Goal: Task Accomplishment & Management: Complete application form

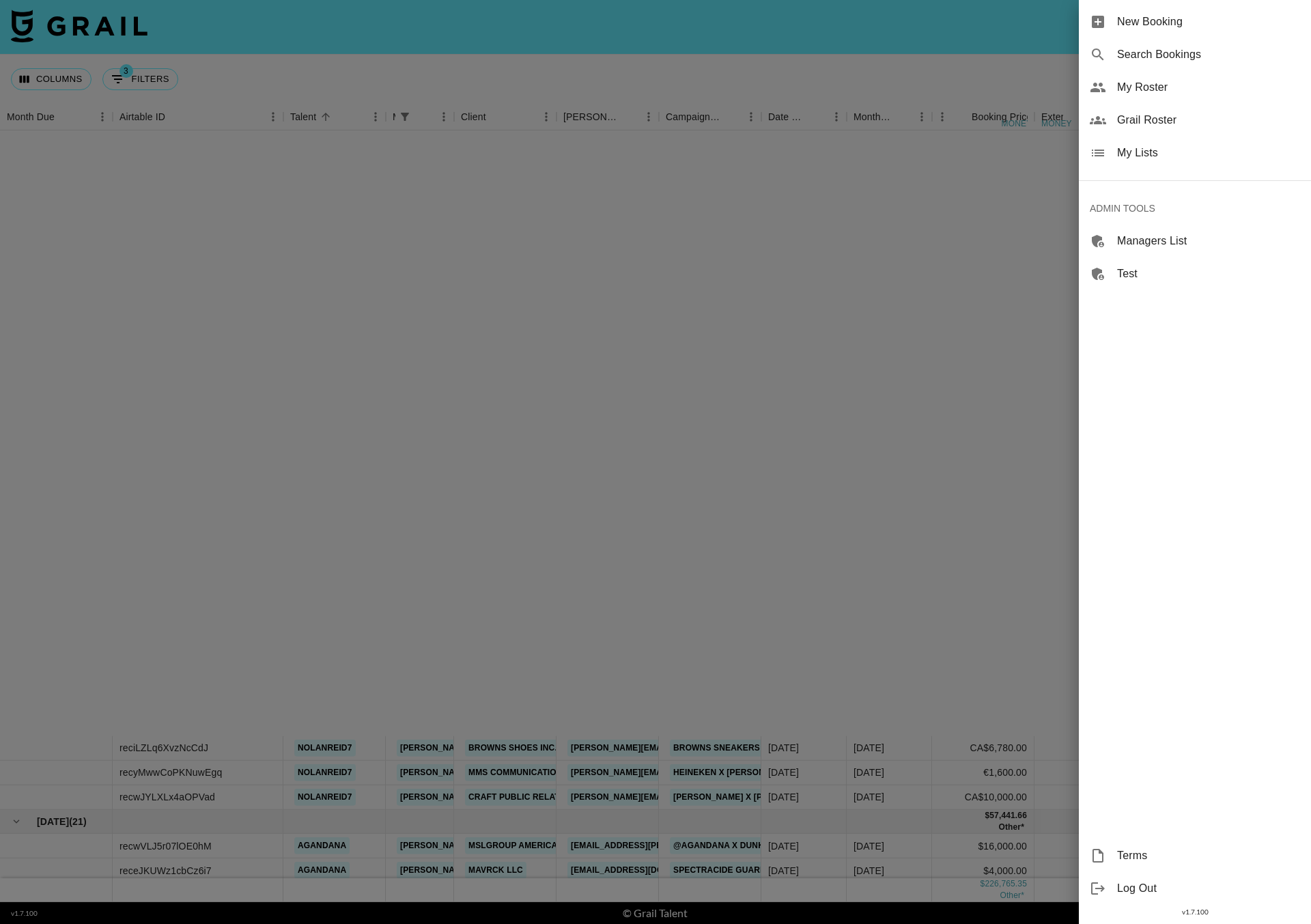
click at [1134, 23] on span "New Booking" at bounding box center [1208, 22] width 183 height 17
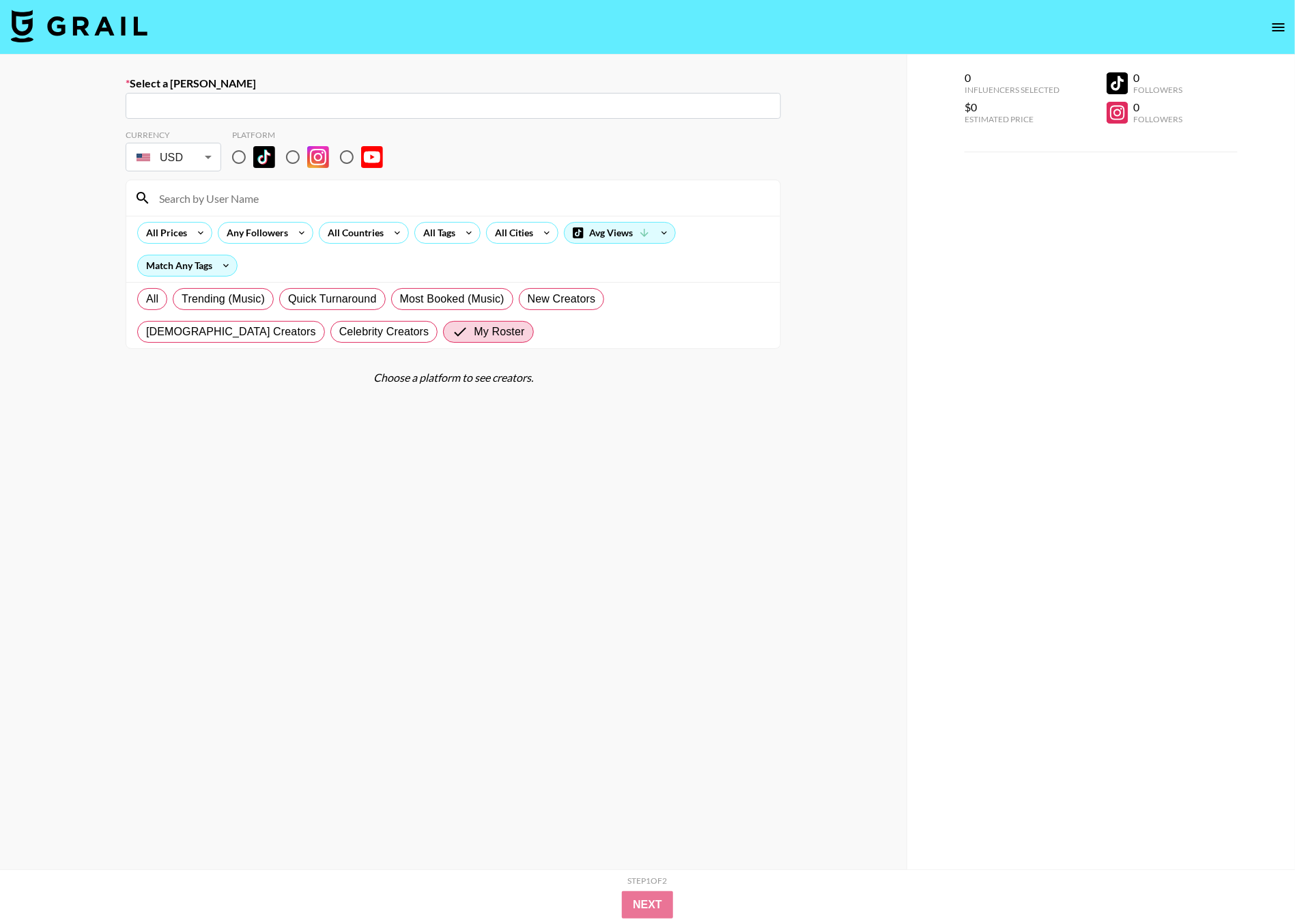
click at [164, 104] on input "text" at bounding box center [453, 106] width 639 height 16
paste input "[EMAIL_ADDRESS][DOMAIN_NAME]"
type input "[EMAIL_ADDRESS][DOMAIN_NAME]"
paste input "[PERSON_NAME][EMAIL_ADDRESS][DOMAIN_NAME]"
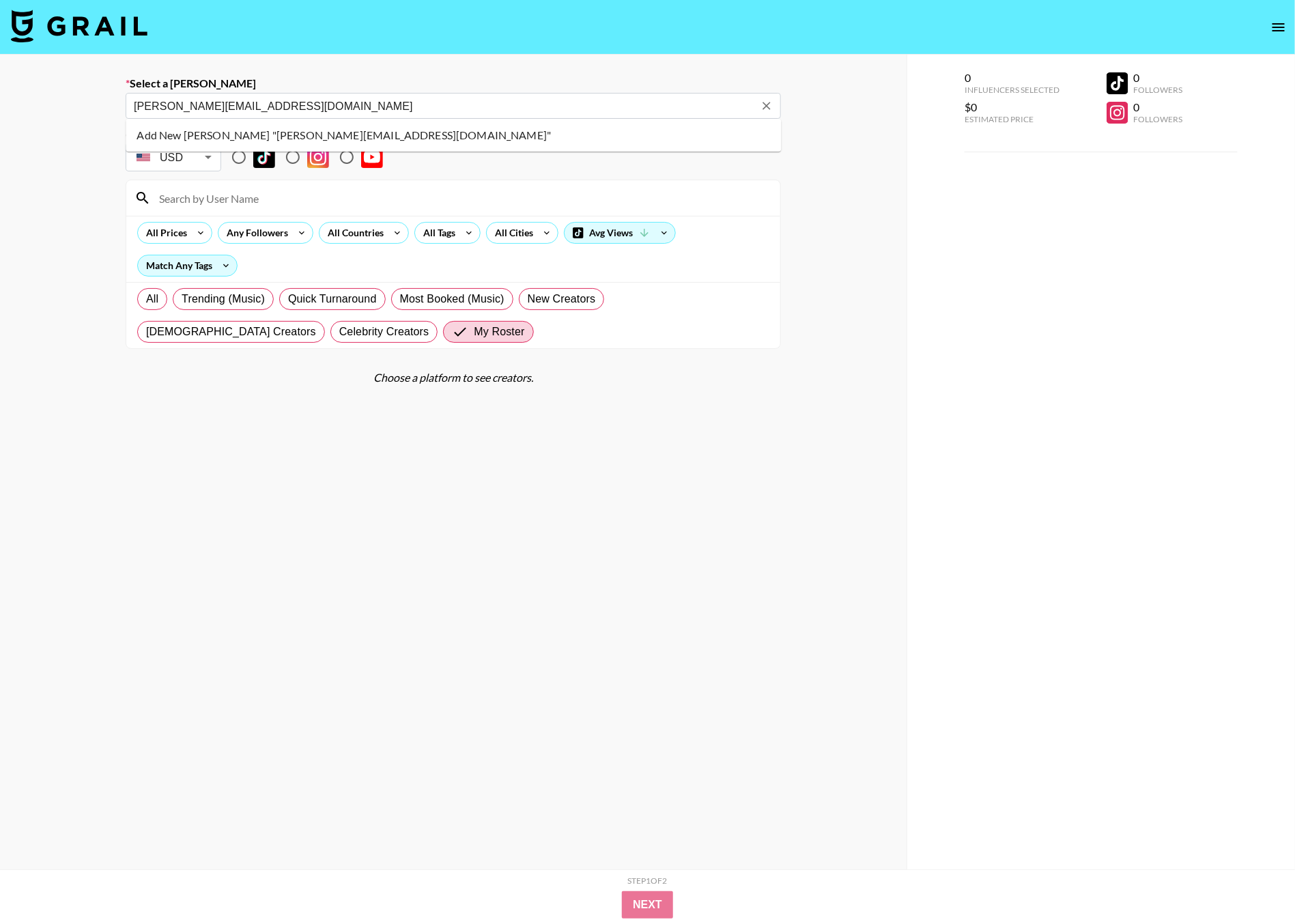
type input "[PERSON_NAME][EMAIL_ADDRESS][DOMAIN_NAME]"
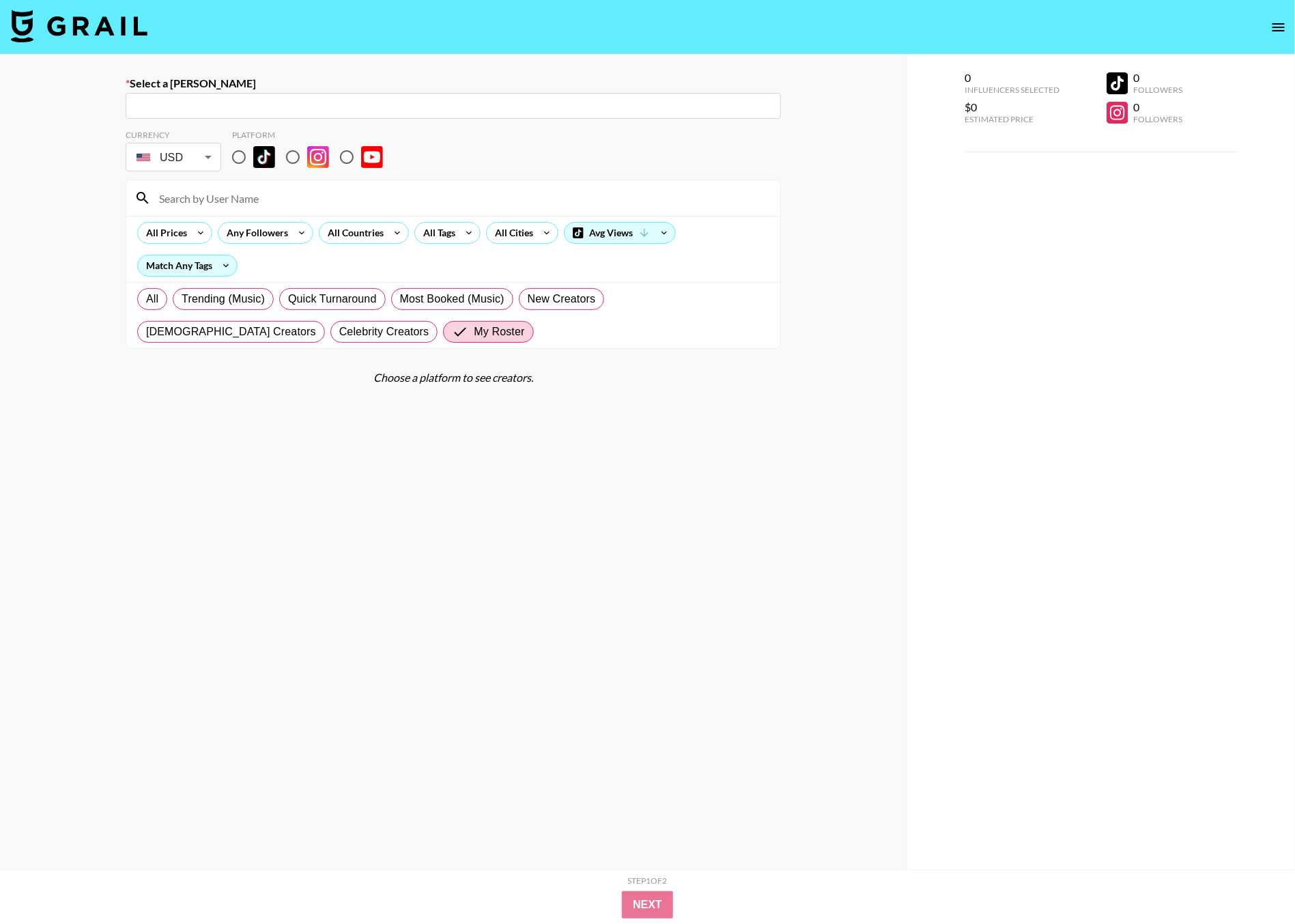
paste input "[EMAIL_ADDRESS][DOMAIN_NAME]"
click at [254, 135] on li "Add New [PERSON_NAME] "[EMAIL_ADDRESS][DOMAIN_NAME]"" at bounding box center [454, 135] width 656 height 22
type input "Add New [PERSON_NAME] "[EMAIL_ADDRESS][DOMAIN_NAME]""
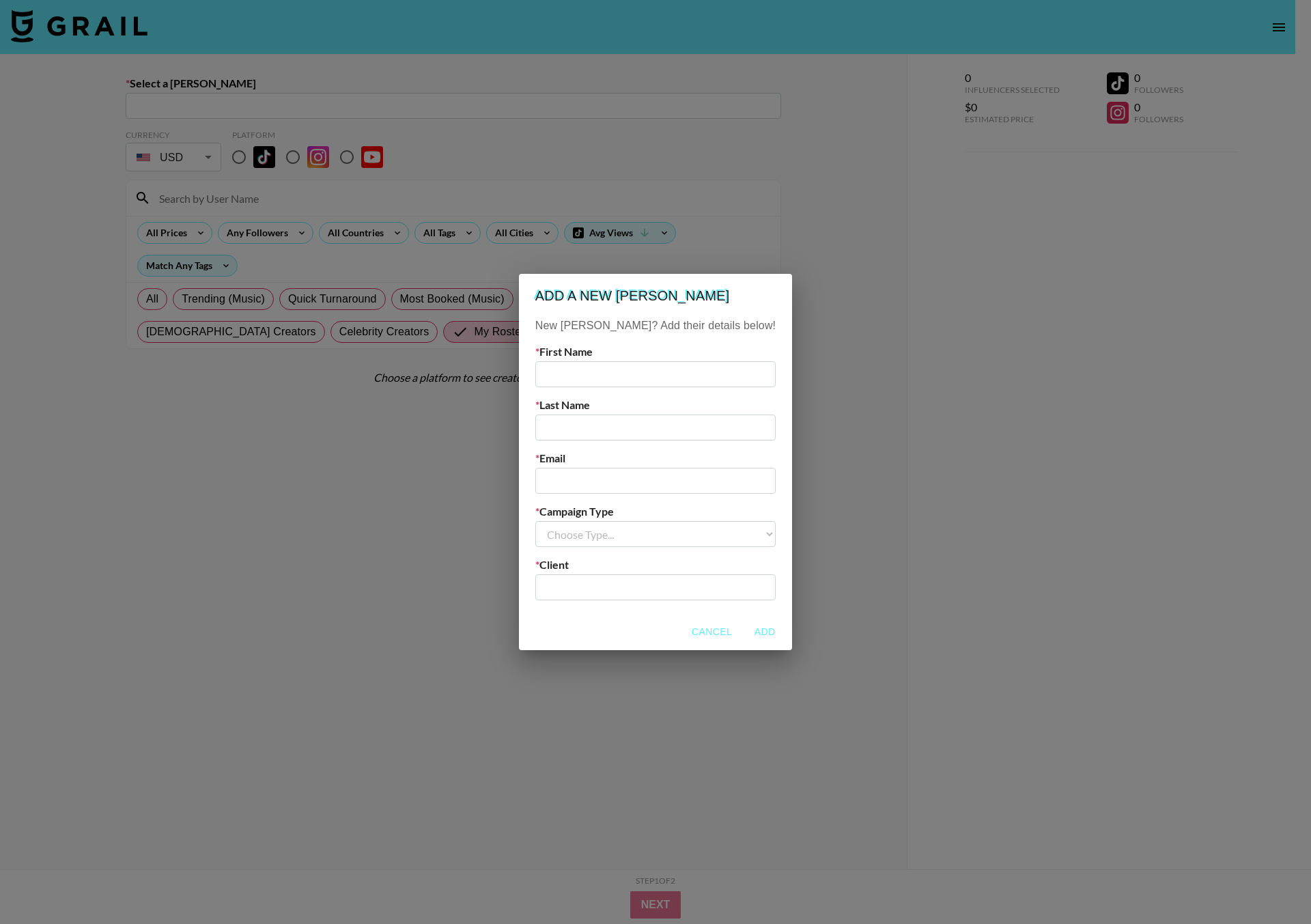
click at [594, 372] on input "text" at bounding box center [656, 373] width 241 height 26
type input "Kiki"
click at [633, 422] on input "text" at bounding box center [656, 427] width 241 height 26
type input "[PERSON_NAME]"
click at [634, 478] on input "email" at bounding box center [656, 480] width 241 height 26
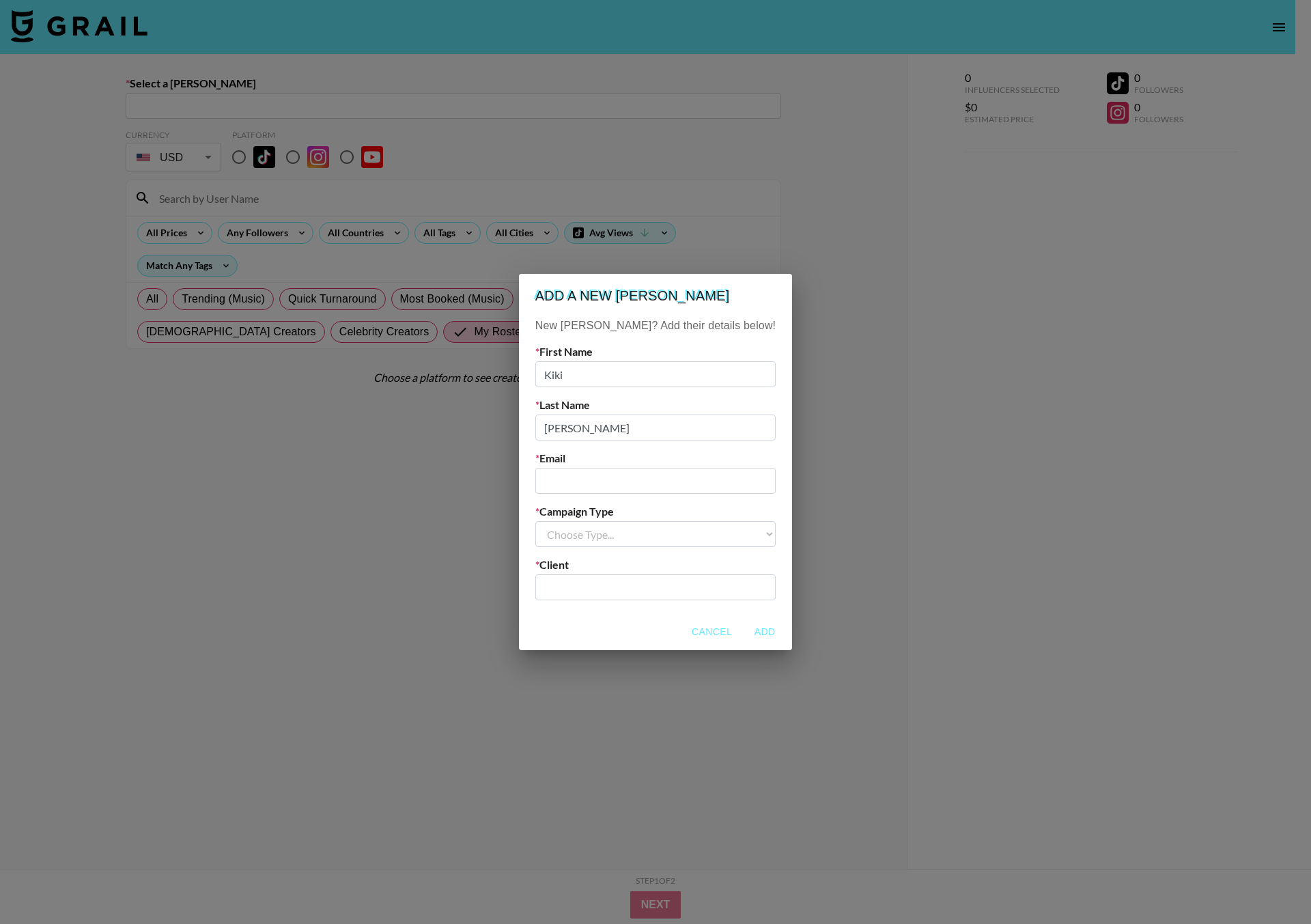
paste input "[EMAIL_ADDRESS][DOMAIN_NAME]"
type input "[EMAIL_ADDRESS][DOMAIN_NAME]"
click at [639, 538] on select "Choose Type... Song Promos Brand Promos" at bounding box center [656, 534] width 241 height 26
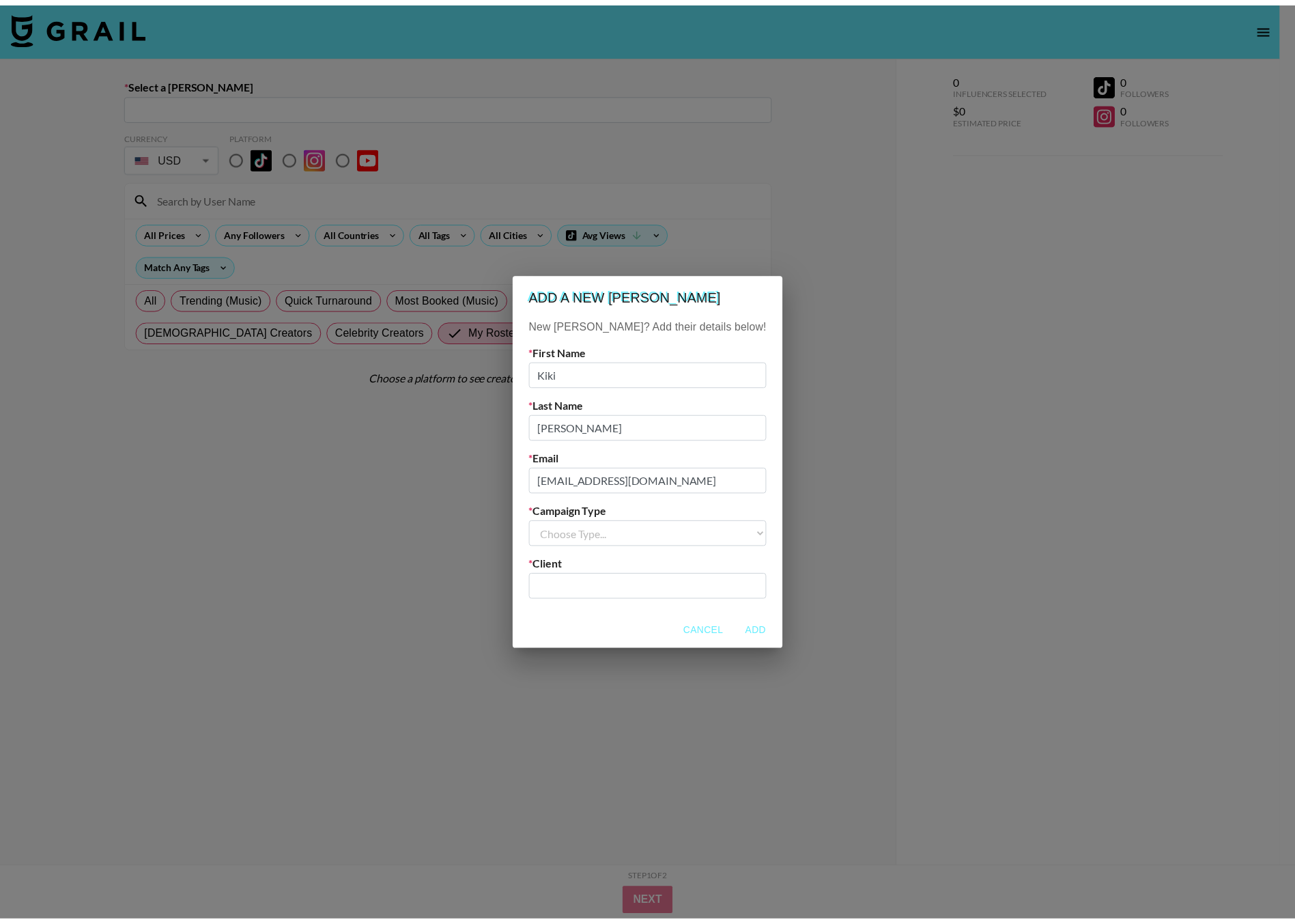
scroll to position [0, 0]
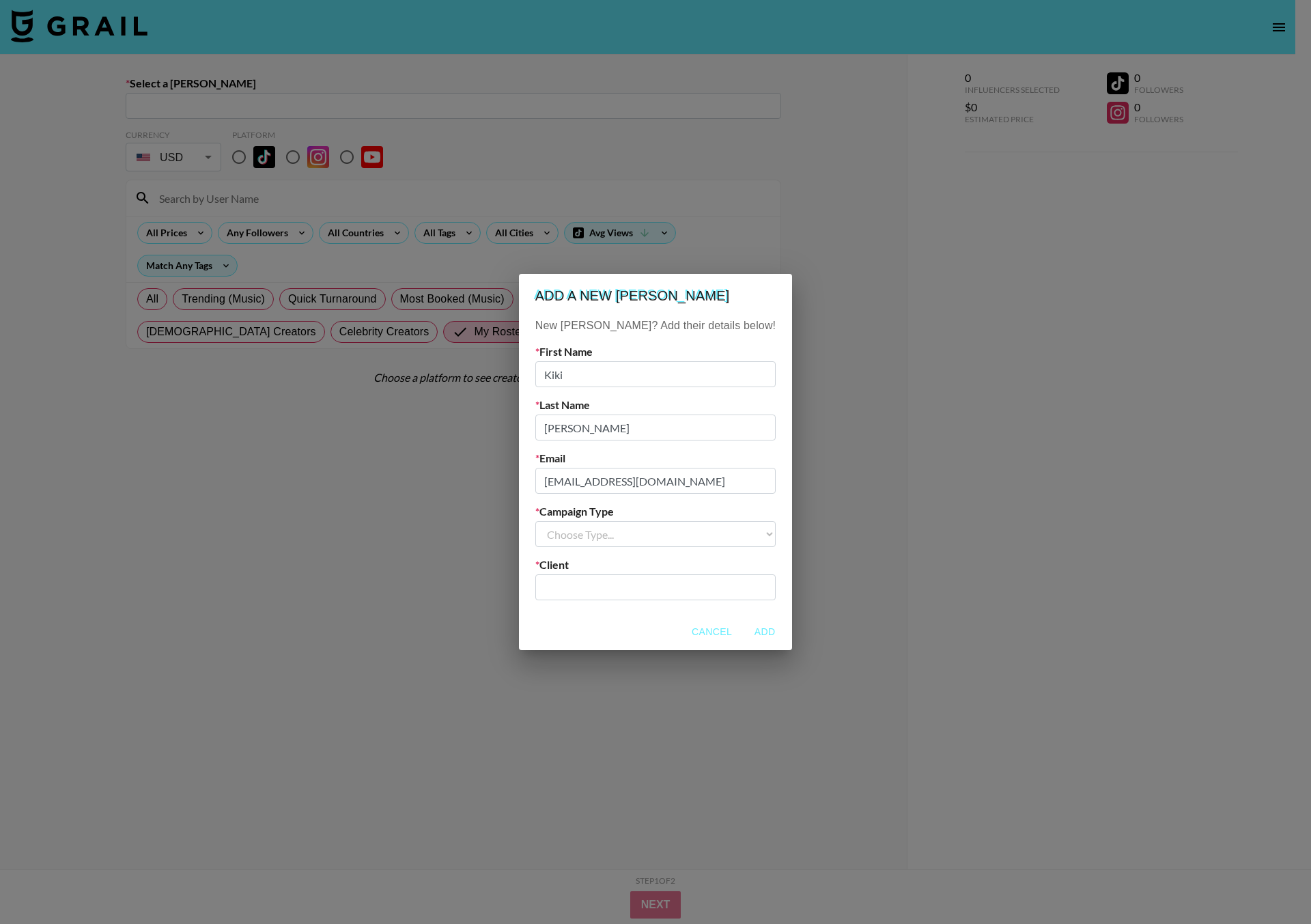
select select "Brand"
click at [562, 521] on select "Choose Type... Song Promos Brand Promos" at bounding box center [656, 534] width 241 height 26
click at [631, 588] on input "text" at bounding box center [656, 587] width 224 height 16
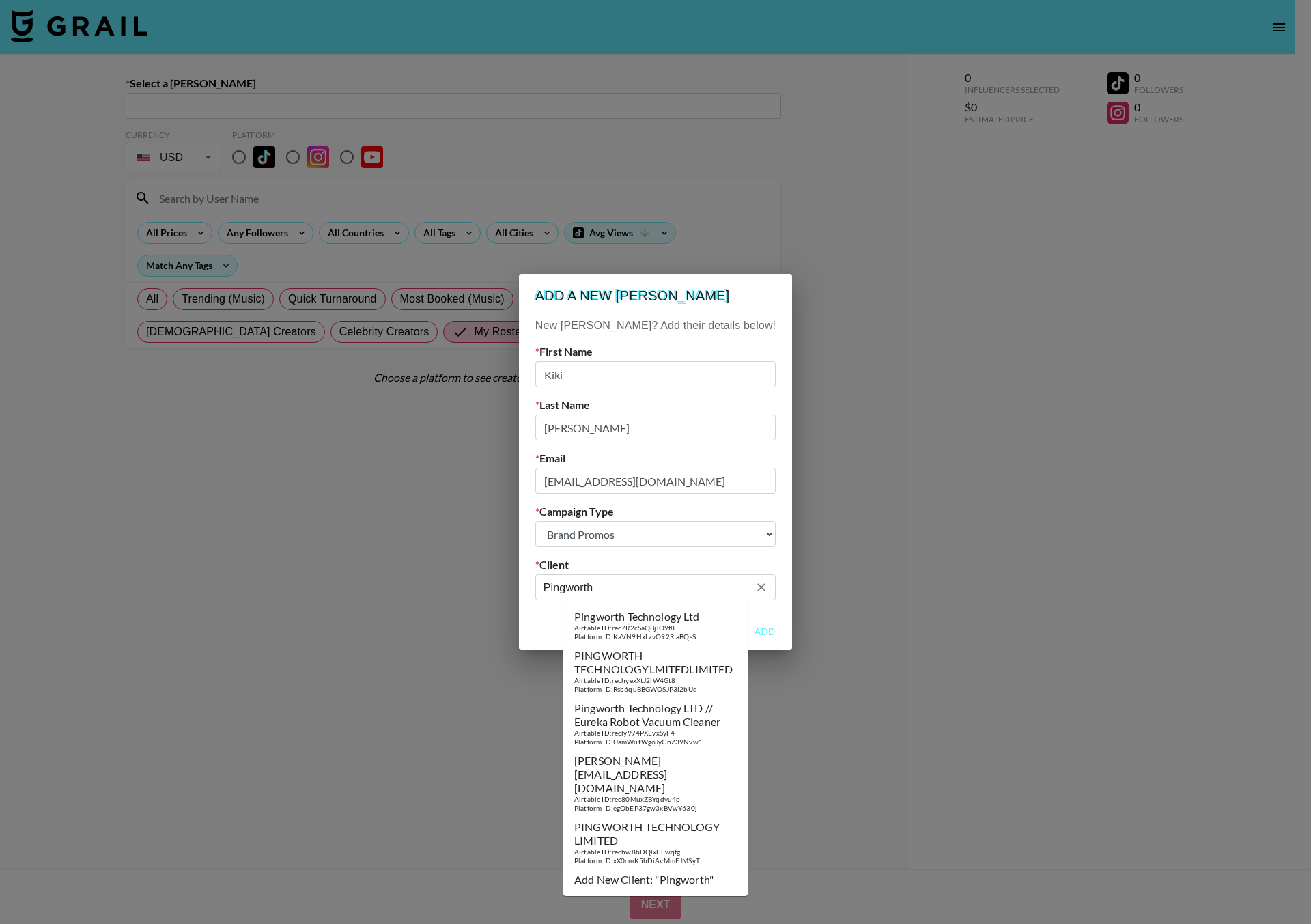
click at [614, 618] on div "Pingworth Technology Ltd" at bounding box center [637, 617] width 125 height 13
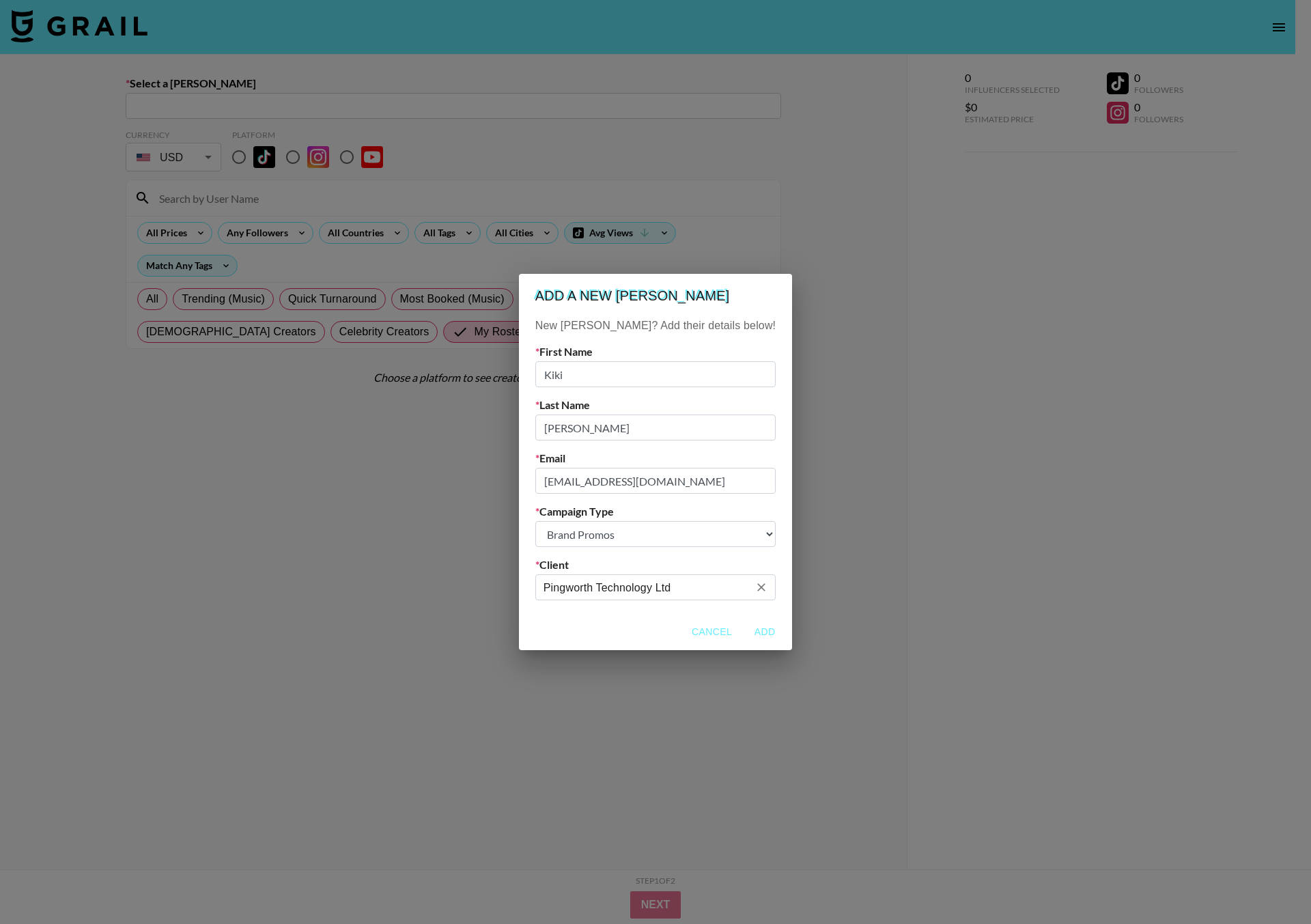
type input "Pingworth Technology Ltd"
click at [743, 630] on button "Add" at bounding box center [765, 632] width 43 height 25
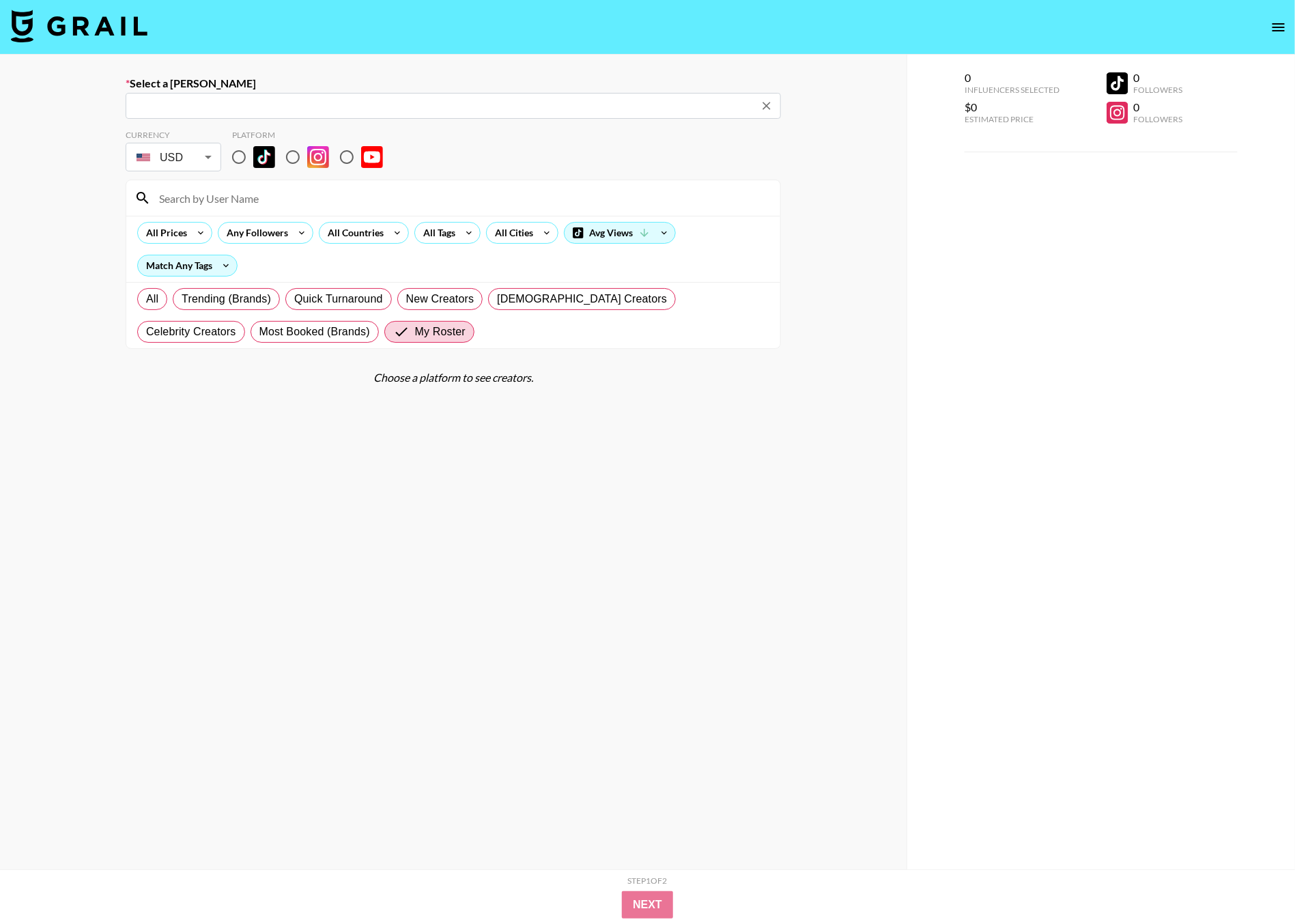
type input "[EMAIL_ADDRESS][DOMAIN_NAME]: [PERSON_NAME] -- Pingworth Technology Ltd -- E37P…"
click at [57, 145] on div "Select a Booker [EMAIL_ADDRESS][DOMAIN_NAME]: [PERSON_NAME] -- Pingworth Techno…" at bounding box center [453, 510] width 906 height 911
click at [240, 160] on input "radio" at bounding box center [239, 157] width 28 height 28
radio input "true"
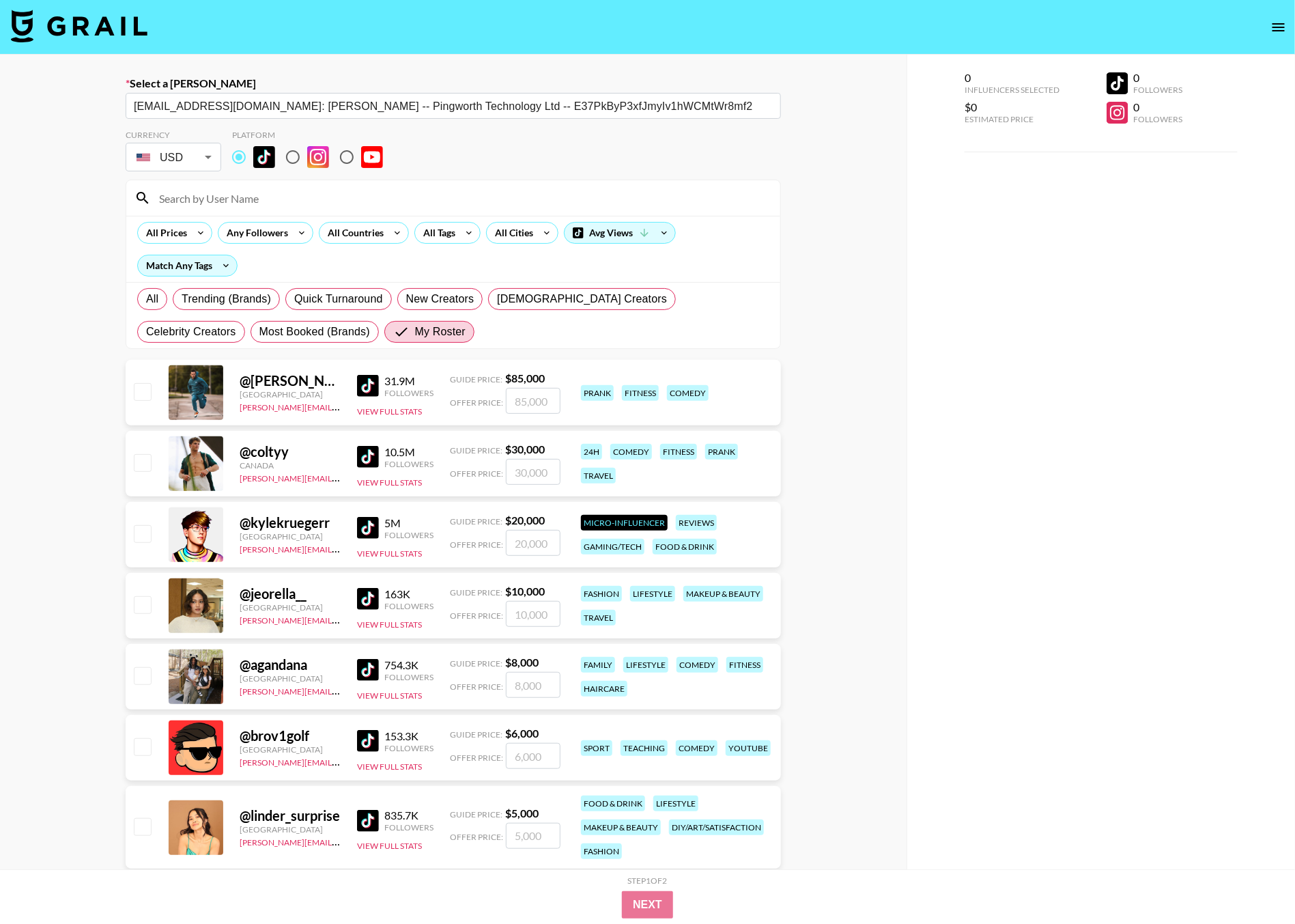
click at [241, 204] on input at bounding box center [462, 198] width 622 height 22
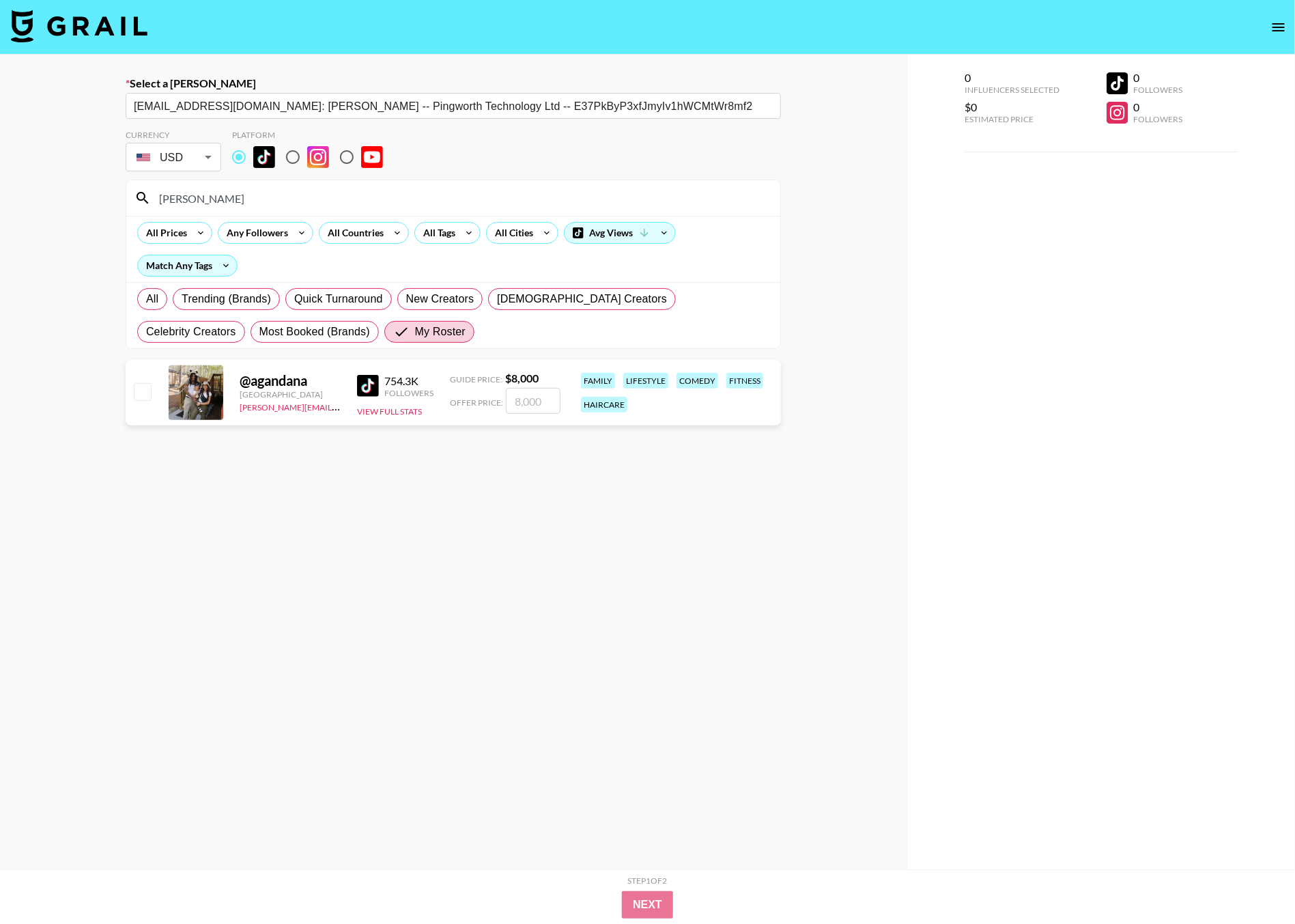
type input "[PERSON_NAME]"
click at [540, 401] on input "number" at bounding box center [533, 400] width 54 height 26
type input "3"
checkbox input "true"
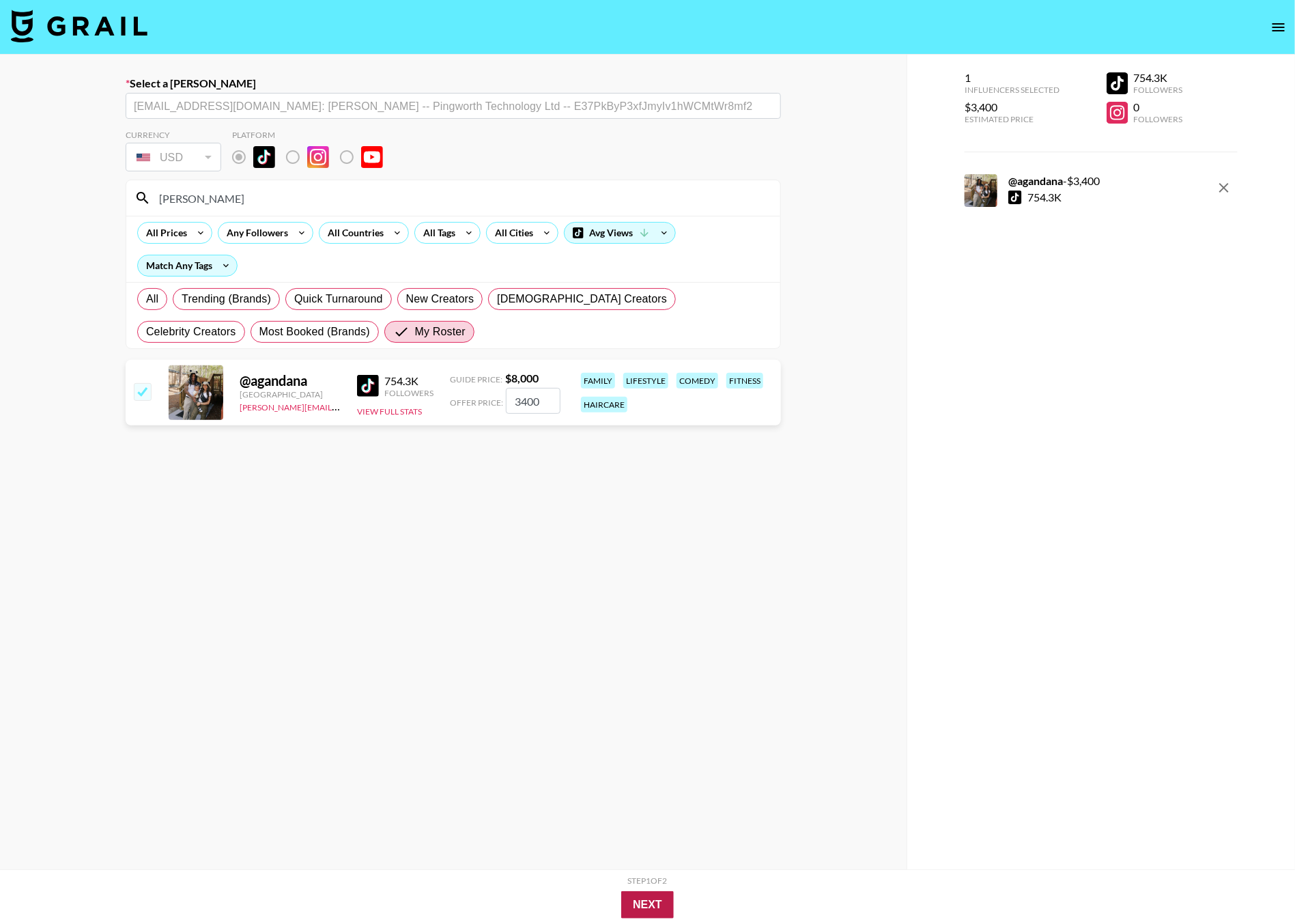
type input "3400"
click at [648, 898] on button "Next" at bounding box center [648, 905] width 53 height 28
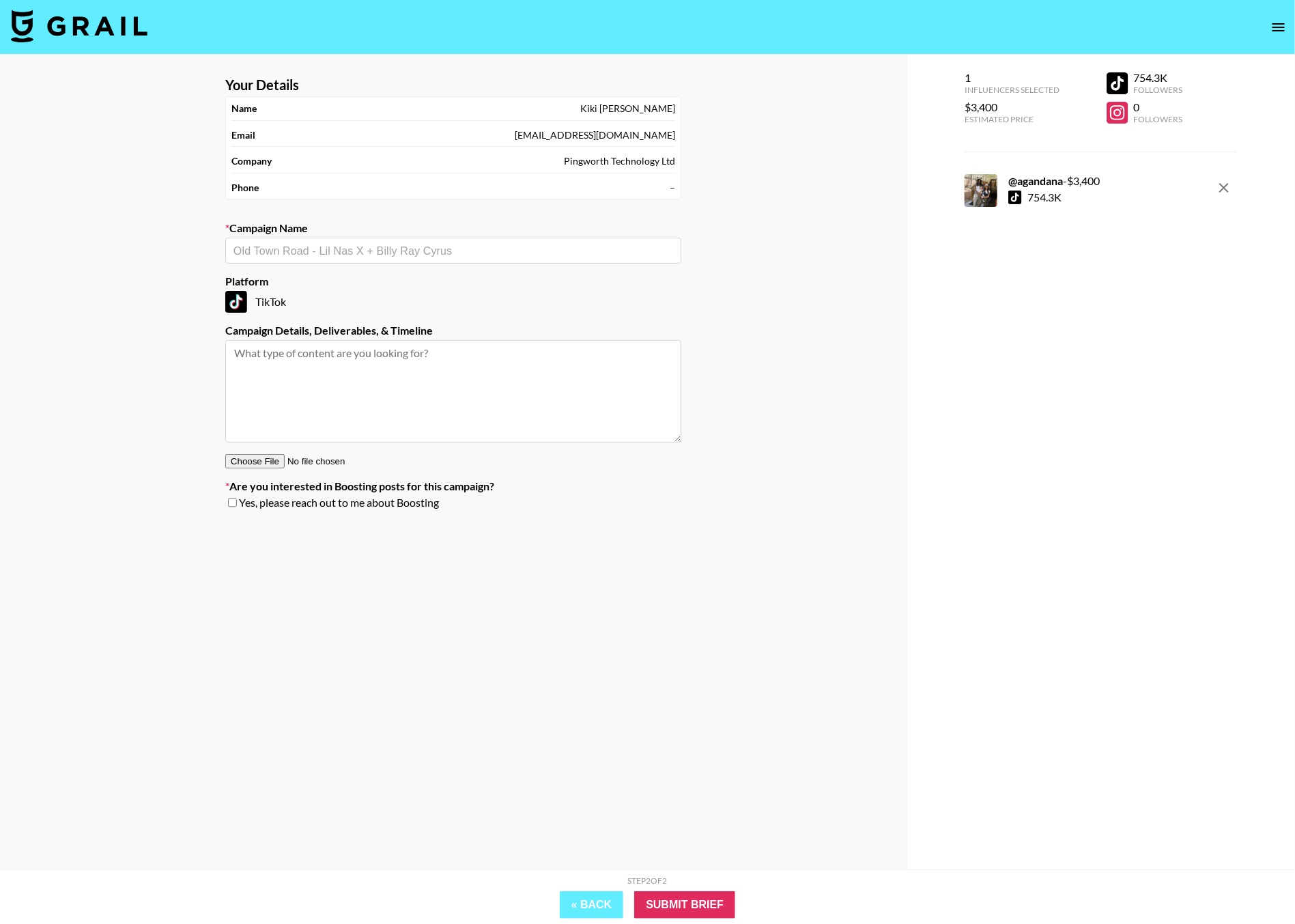
click at [353, 241] on div "​" at bounding box center [454, 250] width 456 height 26
type input "AGandAna x Eureka"
click at [416, 289] on li "Add New Campaign: "AGandAna x Eureka"" at bounding box center [454, 282] width 456 height 22
click at [671, 897] on input "Submit Brief" at bounding box center [684, 905] width 101 height 28
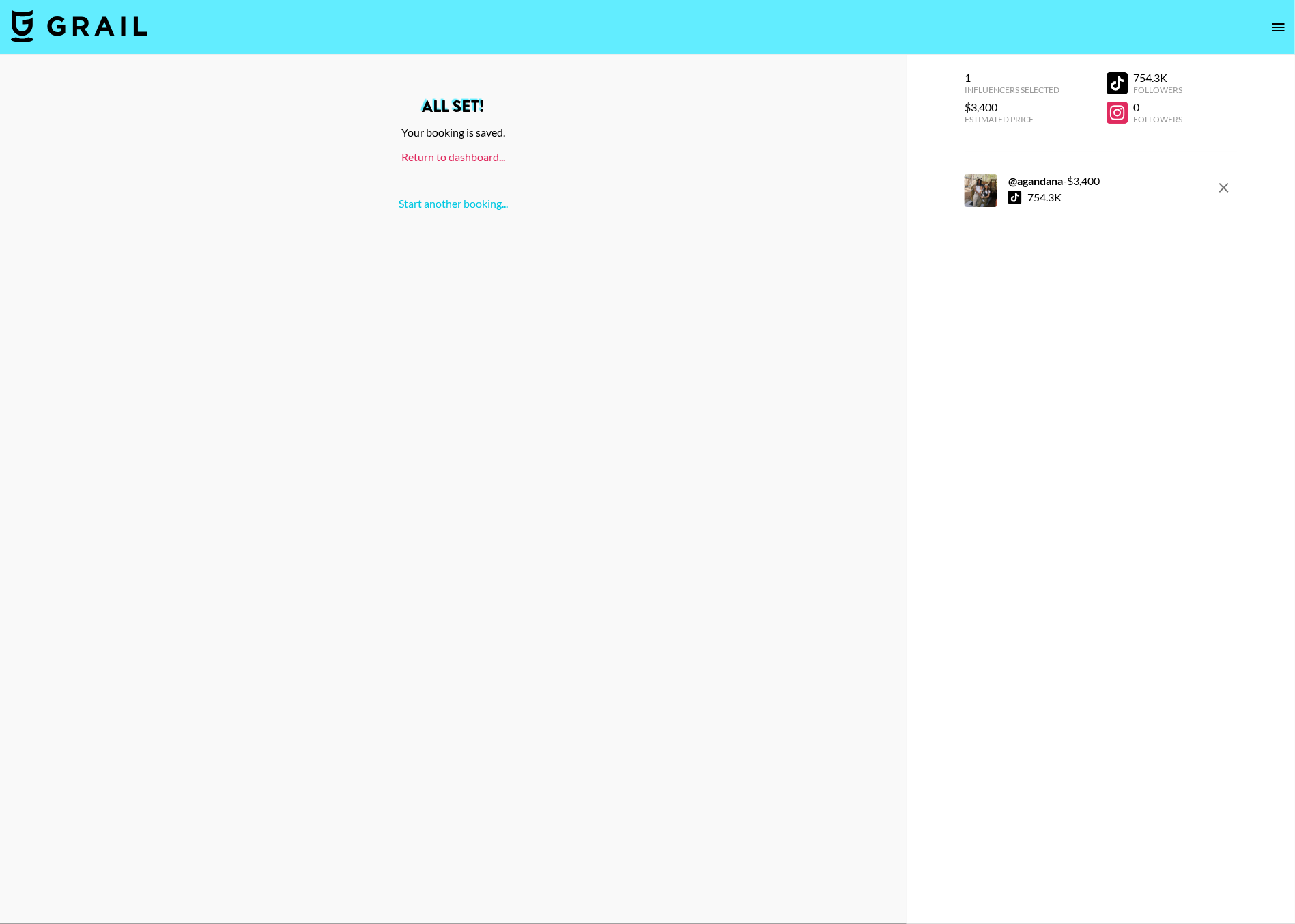
click at [473, 159] on link "Return to dashboard..." at bounding box center [454, 157] width 104 height 13
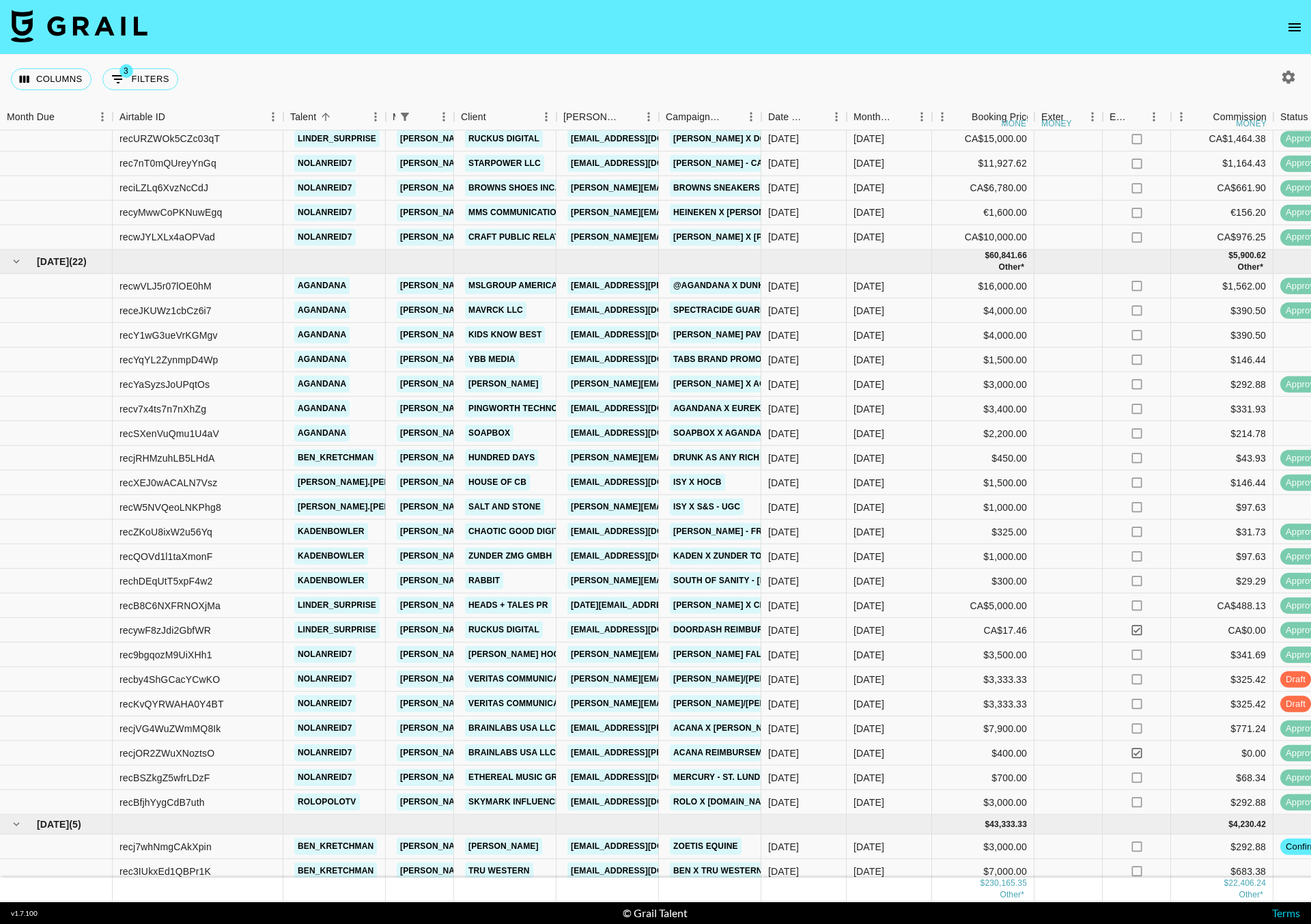
scroll to position [566, 0]
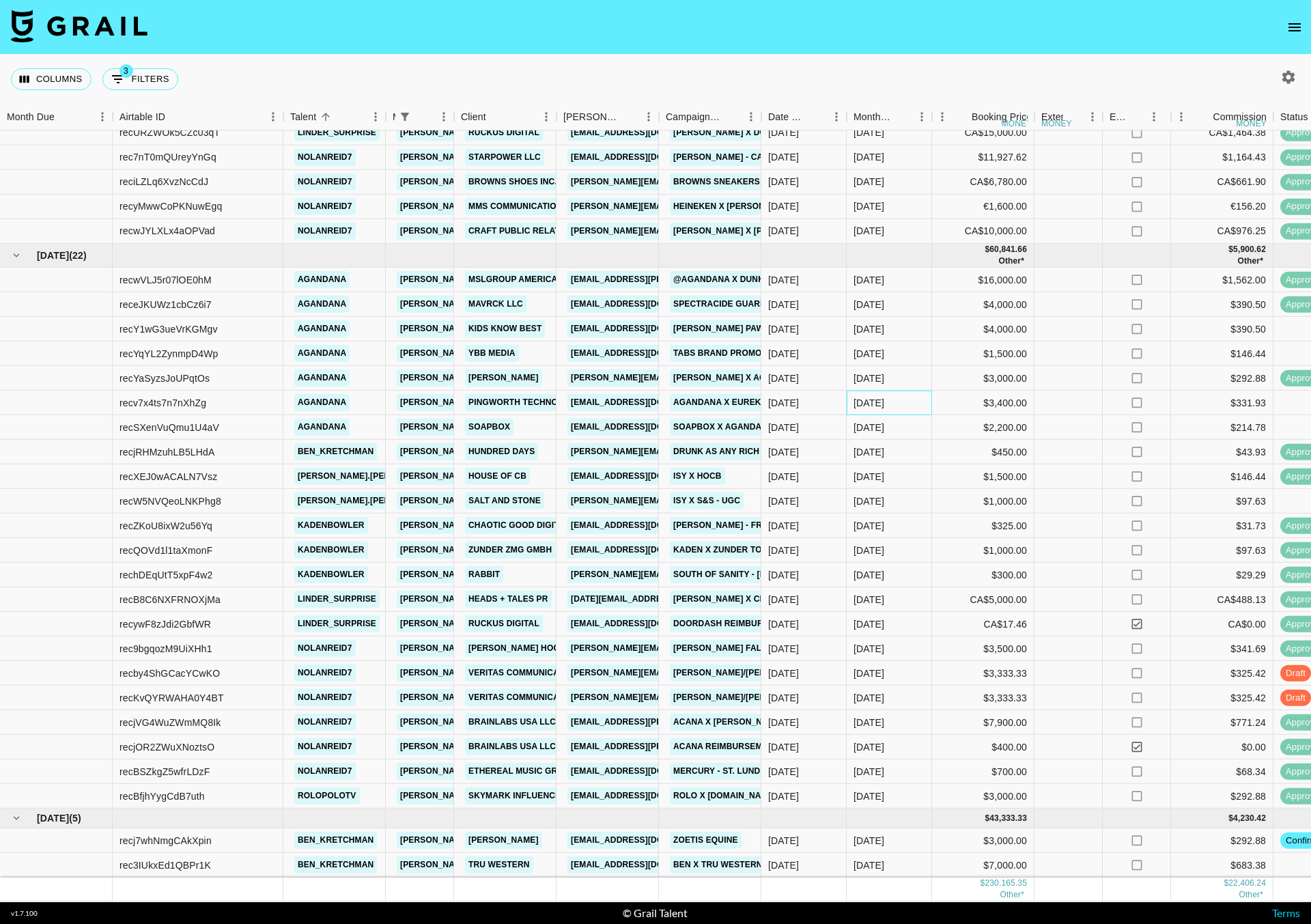
click at [869, 402] on div "[DATE]" at bounding box center [869, 403] width 31 height 13
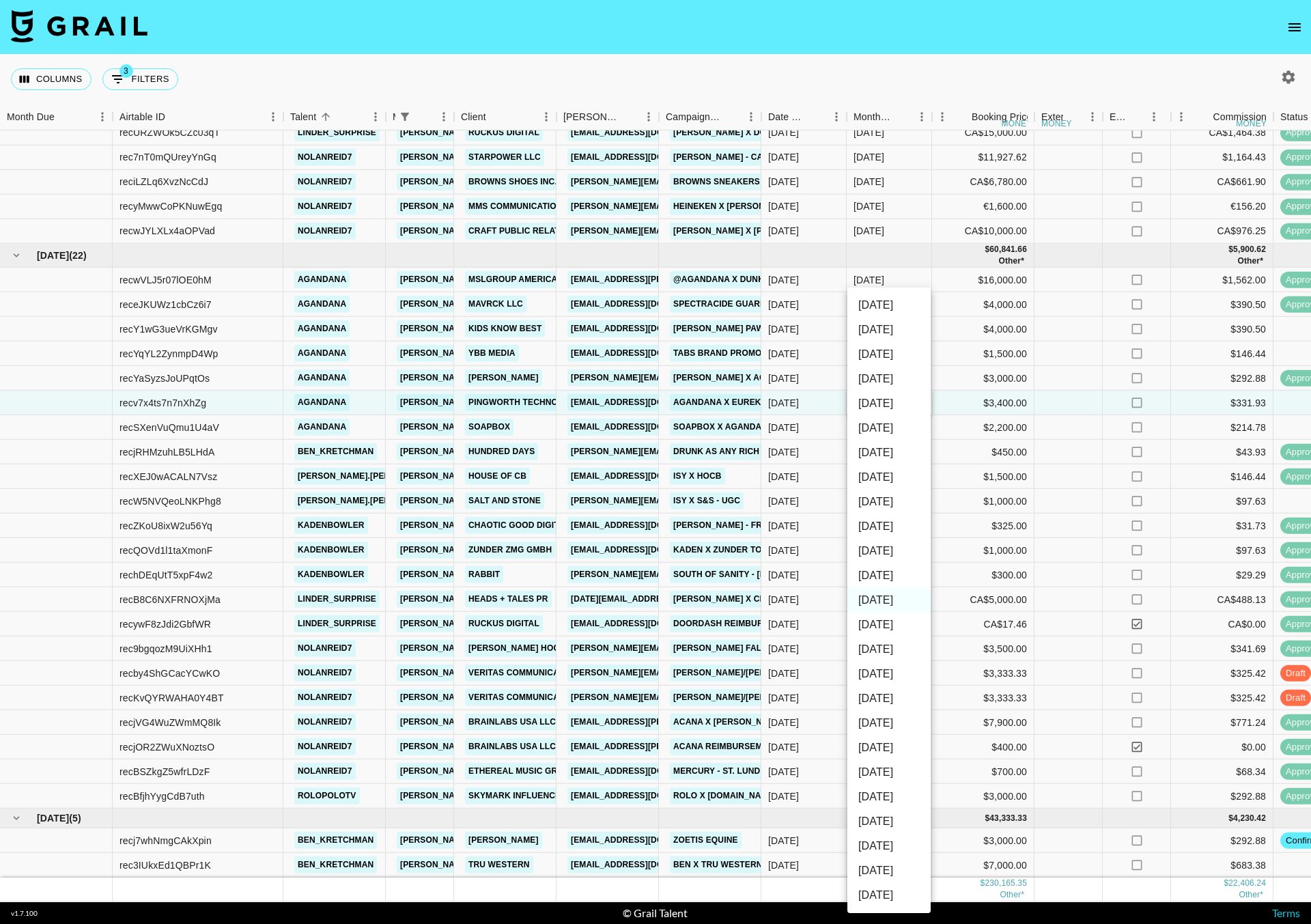
click at [880, 569] on li "[DATE]" at bounding box center [889, 575] width 84 height 24
type input "[DATE]"
click at [1061, 371] on div at bounding box center [1069, 378] width 69 height 24
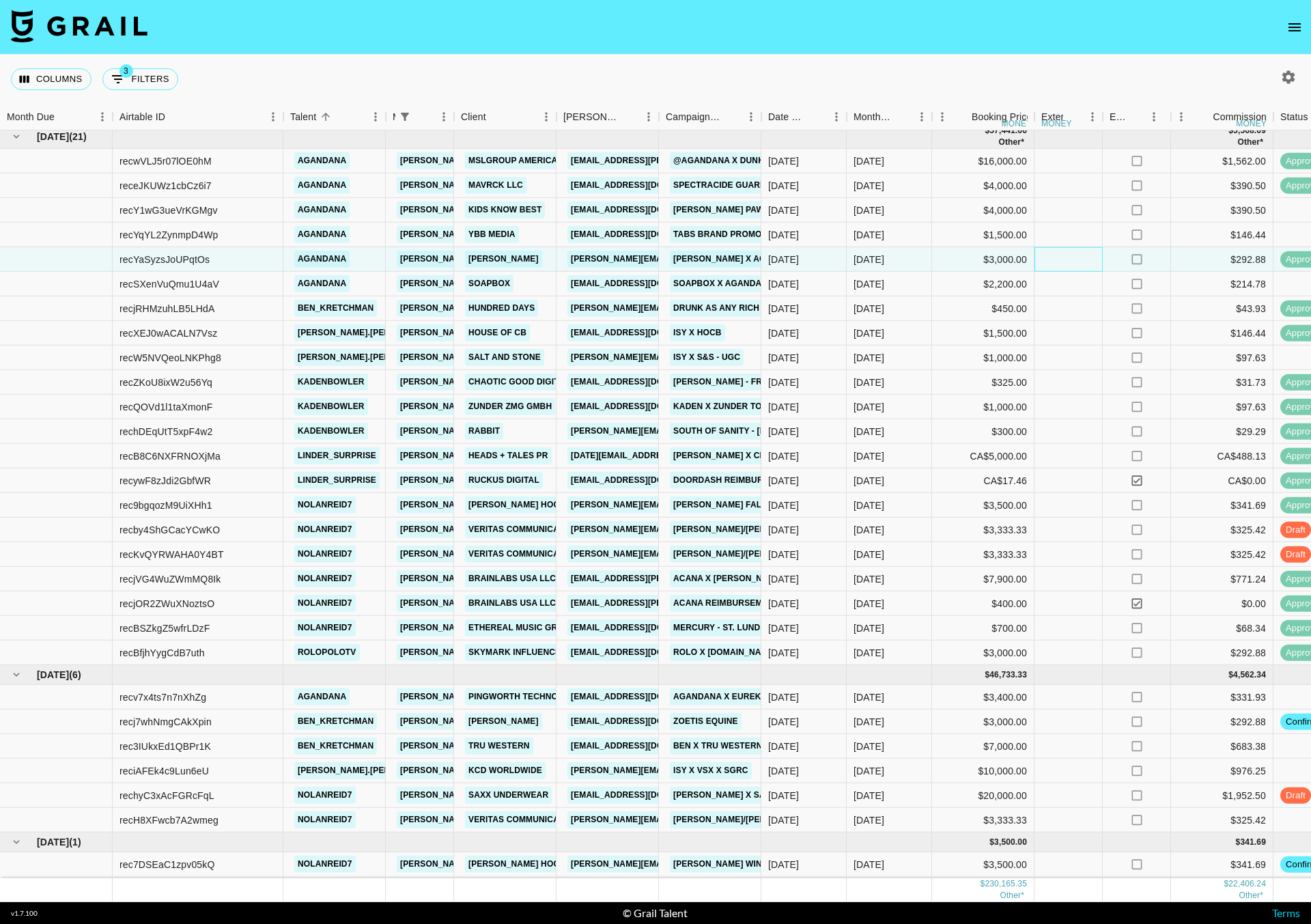
scroll to position [599, 0]
